Goal: Information Seeking & Learning: Understand process/instructions

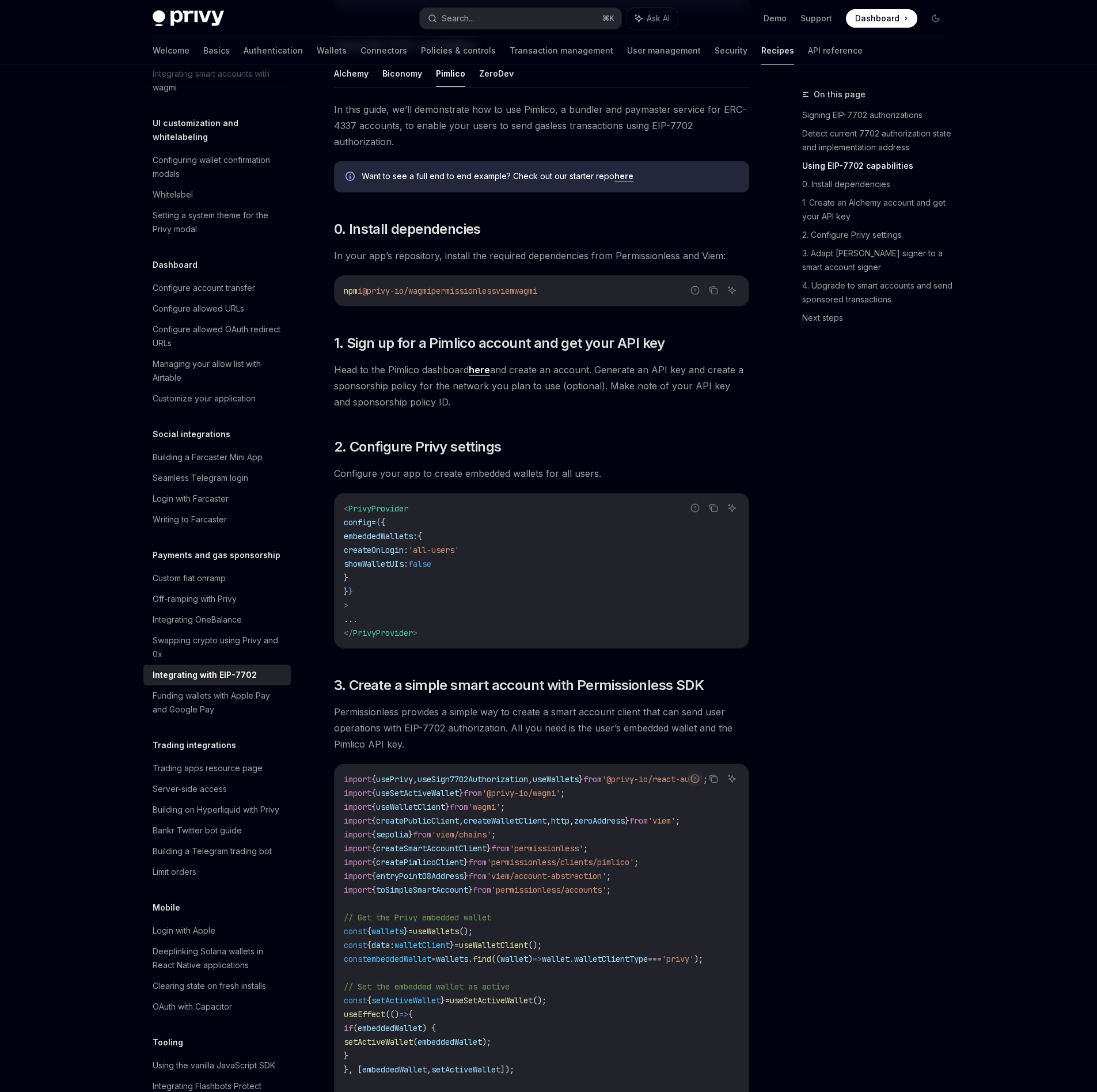
scroll to position [547, 0]
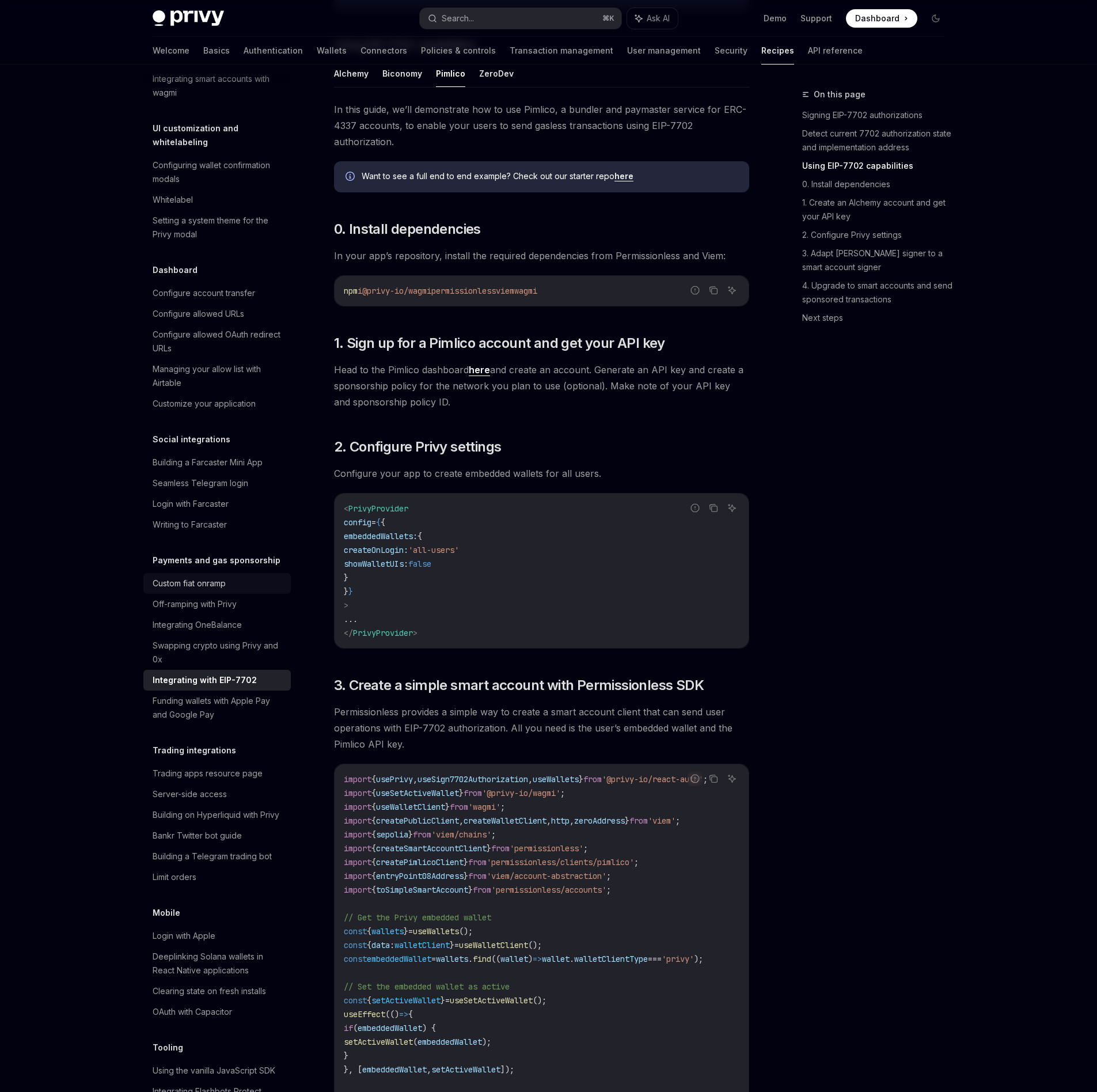
click at [204, 591] on div "Custom fiat onramp" at bounding box center [189, 583] width 73 height 14
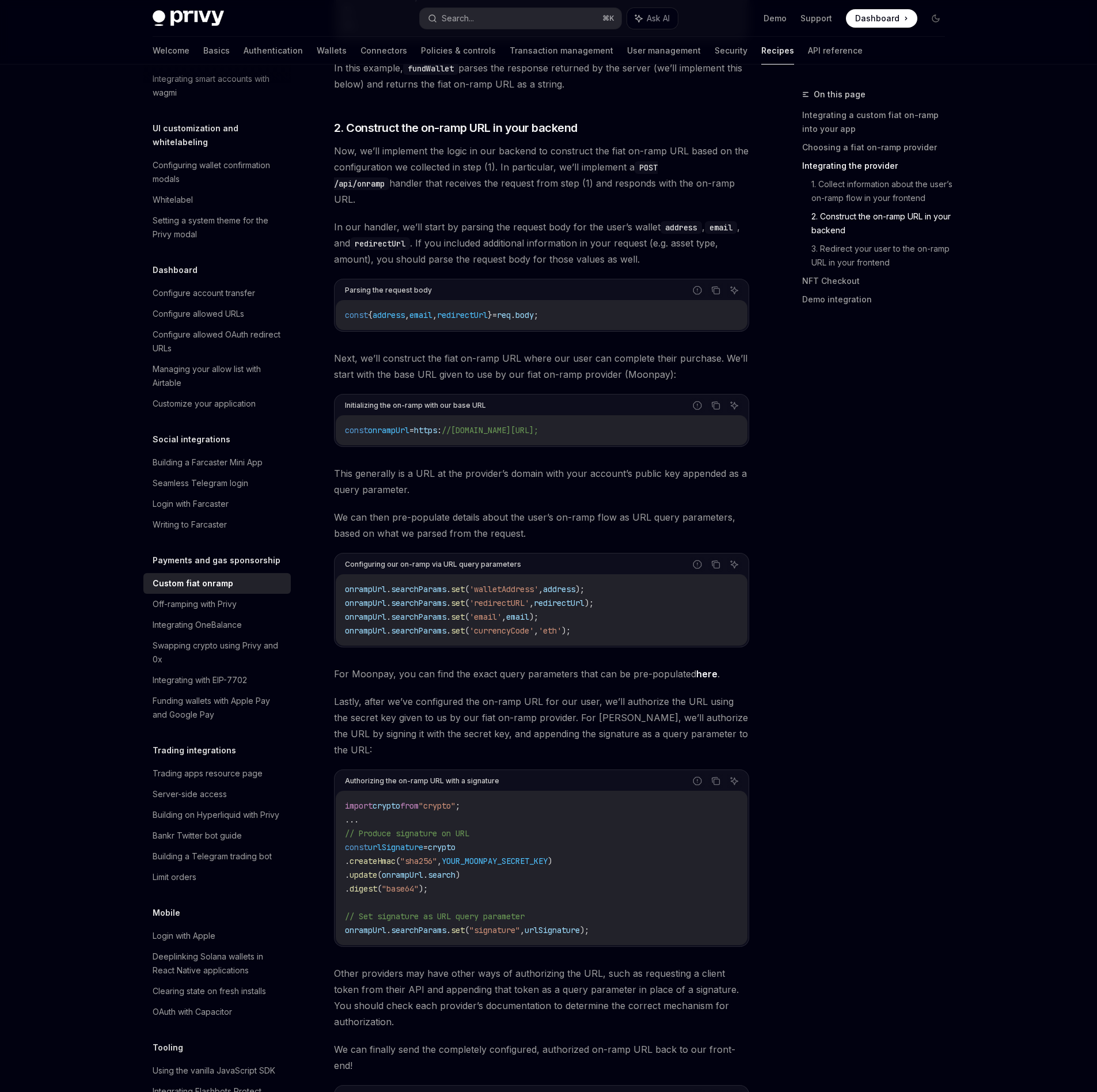
scroll to position [3610, 0]
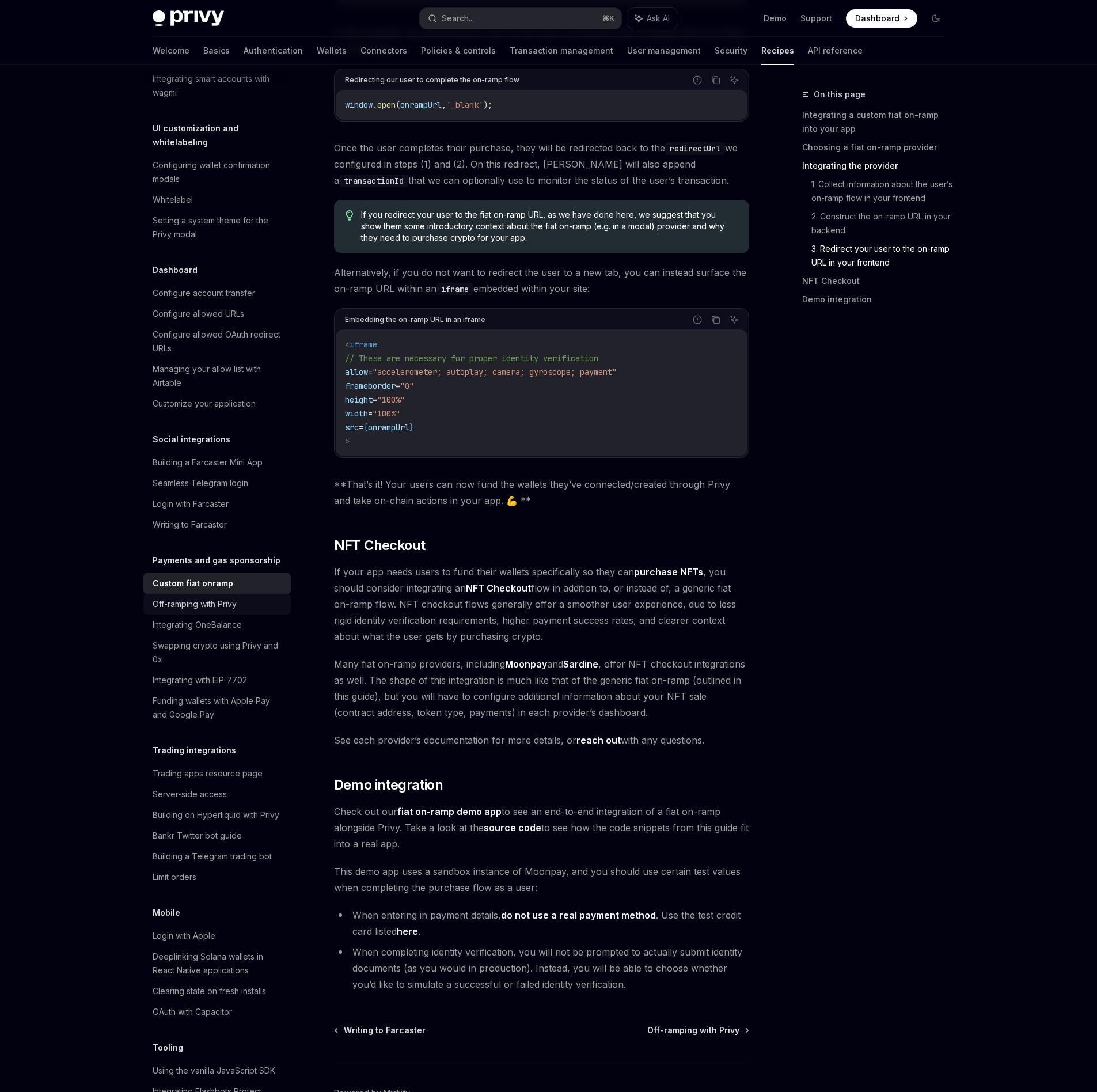
click at [200, 611] on div "Off-ramping with Privy" at bounding box center [194, 603] width 84 height 14
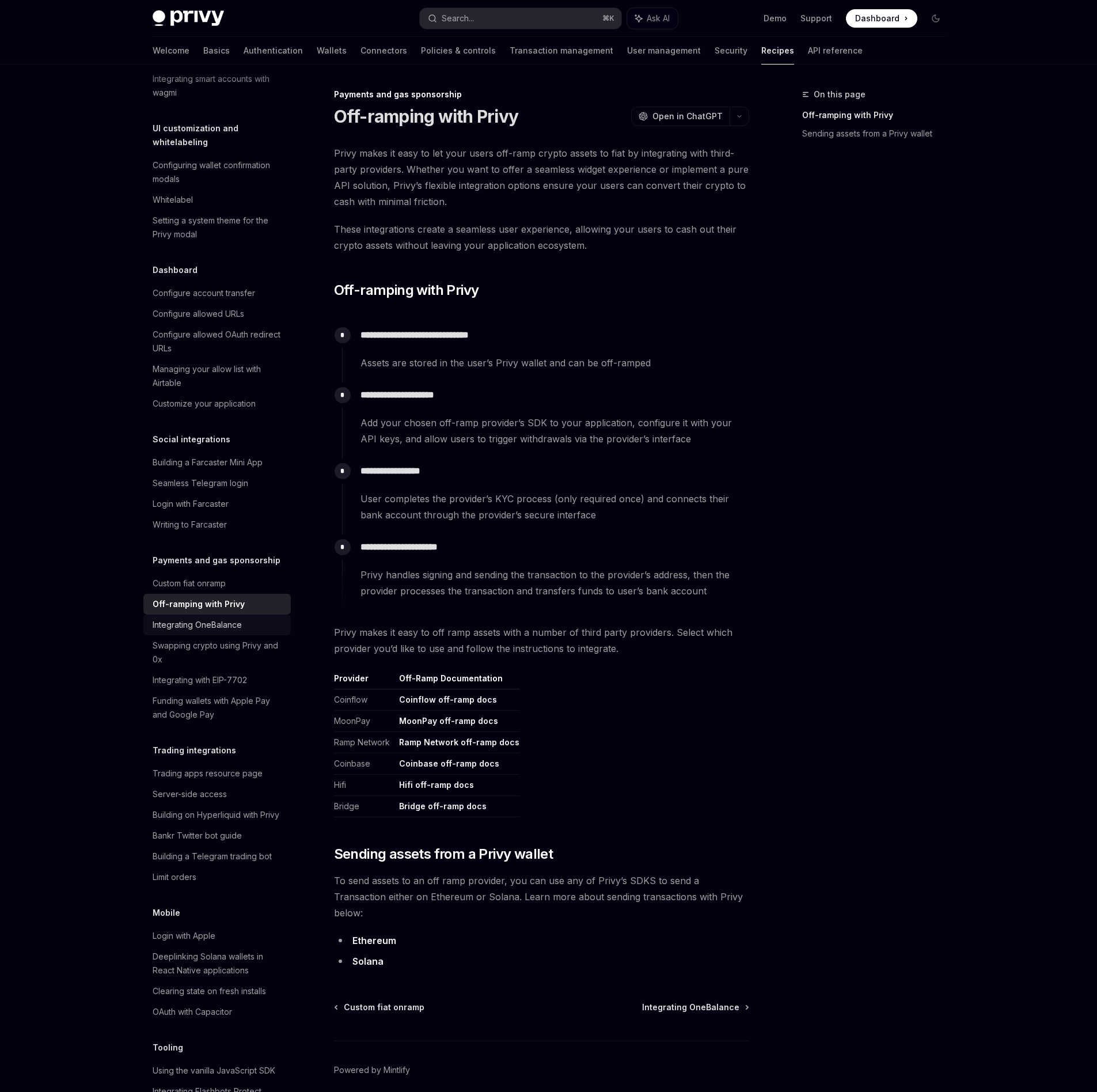
click at [165, 631] on div "Integrating OneBalance" at bounding box center [197, 624] width 89 height 14
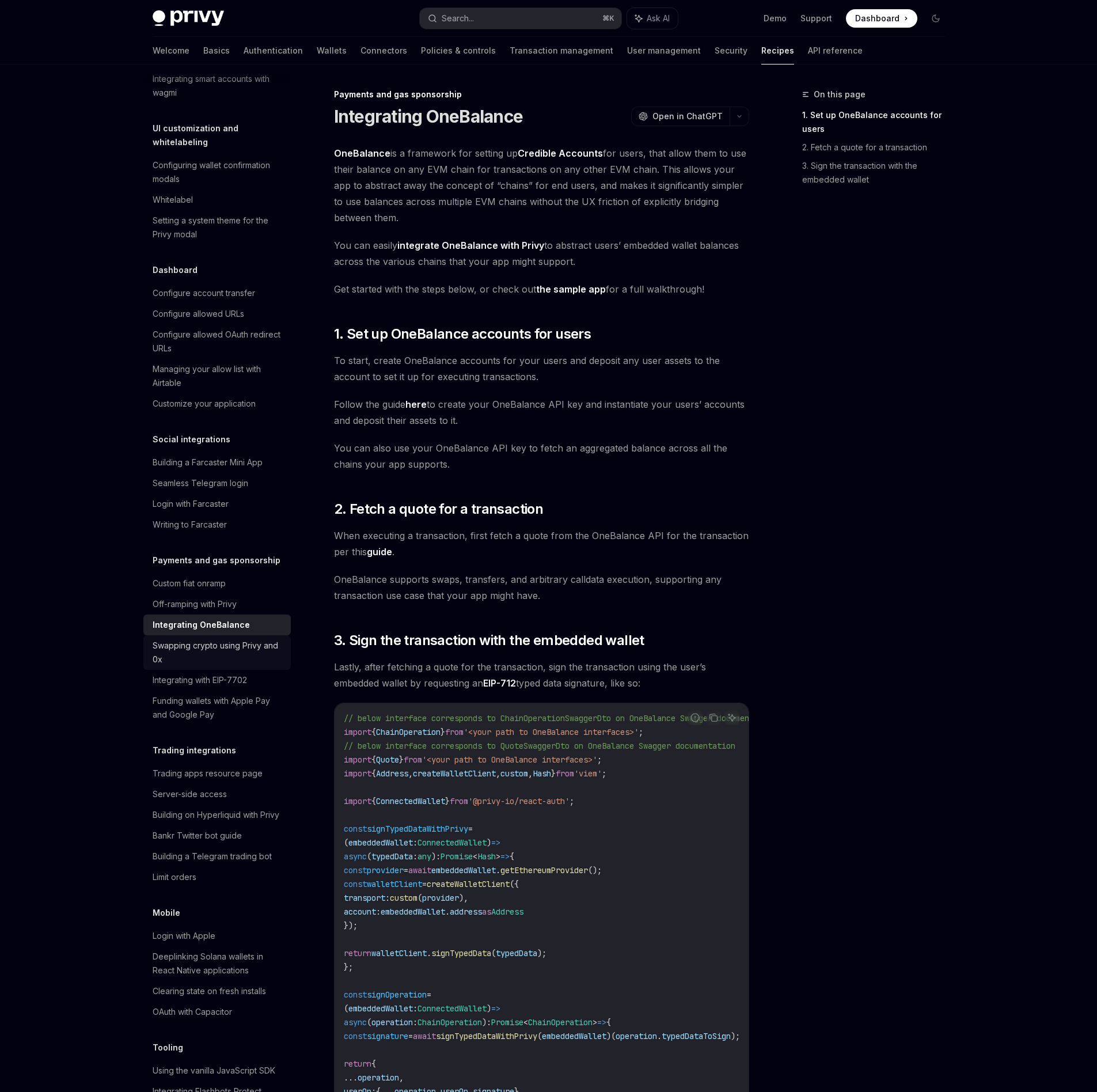
click at [251, 667] on div "Swapping crypto using Privy and 0x" at bounding box center [218, 652] width 131 height 28
type textarea "*"
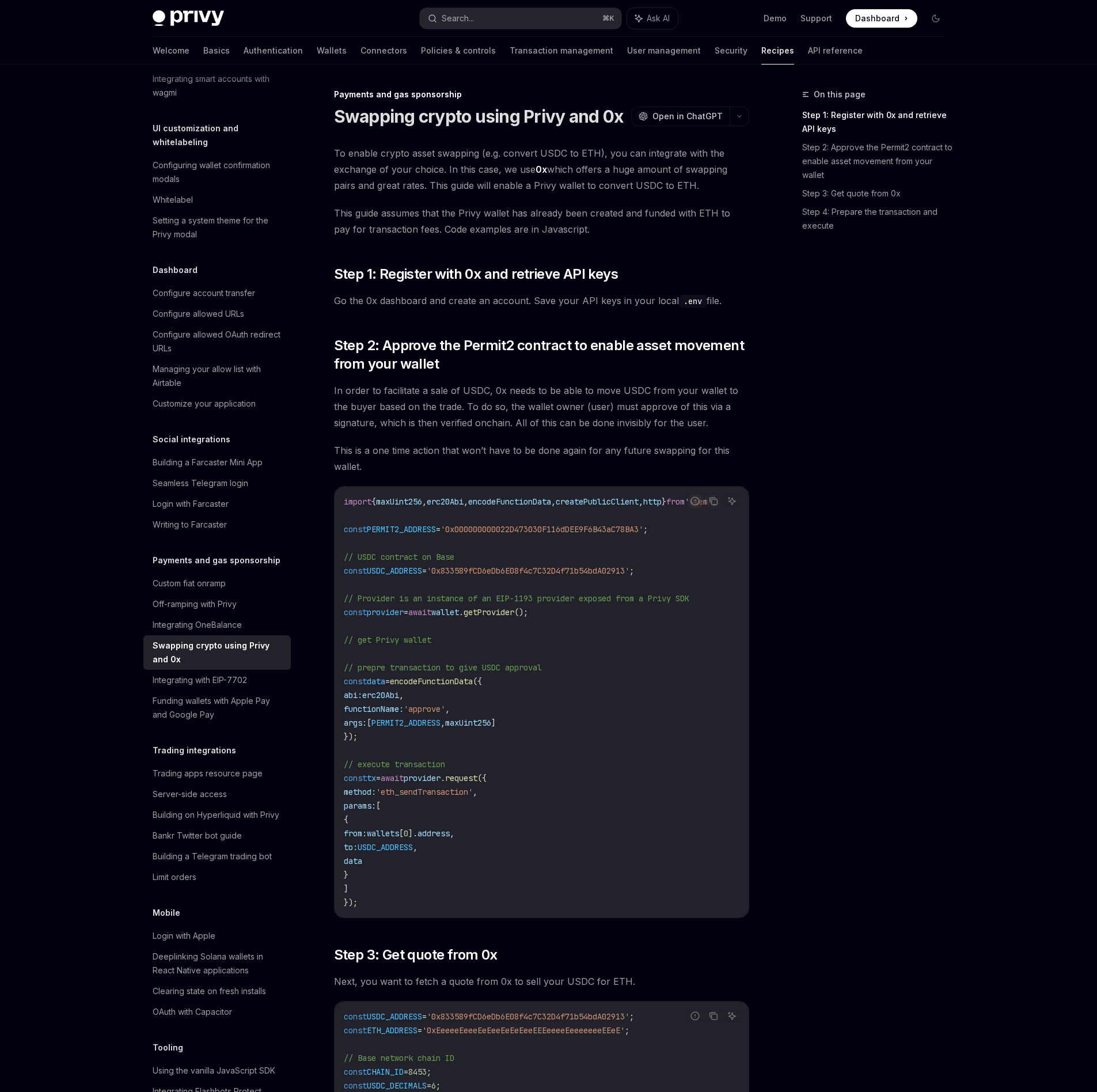
click at [799, 785] on div "On this page Step 1: Register with 0x and retrieve API keys Step 2: Approve the…" at bounding box center [866, 590] width 175 height 1004
click at [949, 896] on div "On this page Step 1: Register with 0x and retrieve API keys Step 2: Approve the…" at bounding box center [866, 590] width 175 height 1004
